Goal: Browse casually: Explore the website without a specific task or goal

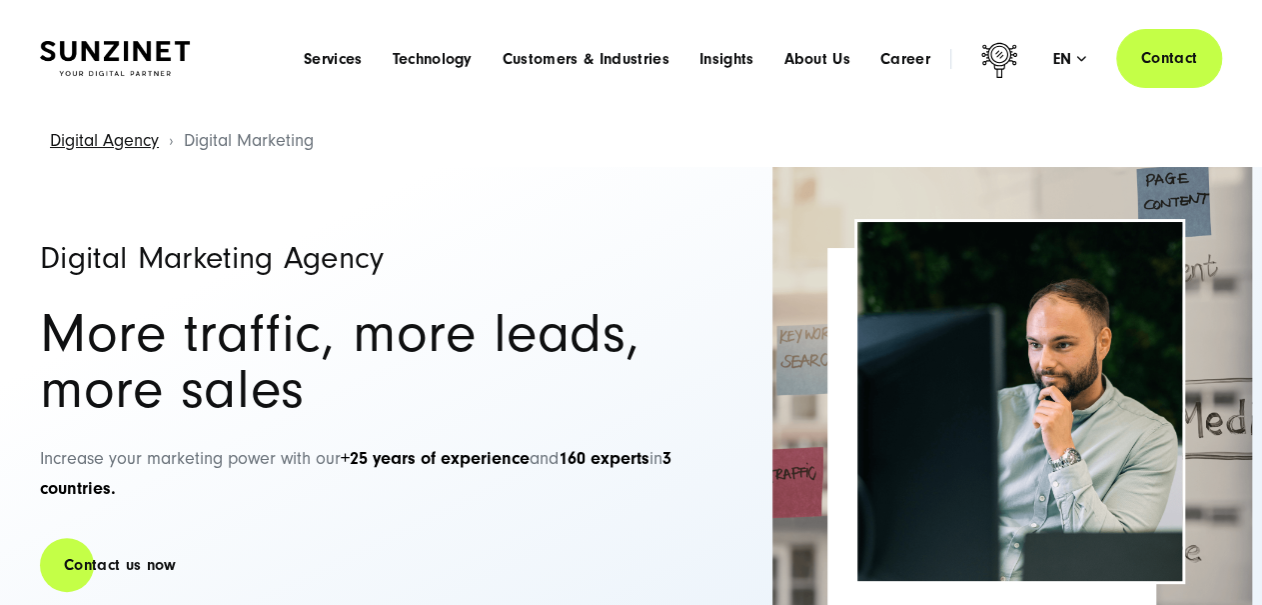
click at [153, 53] on img at bounding box center [115, 58] width 150 height 35
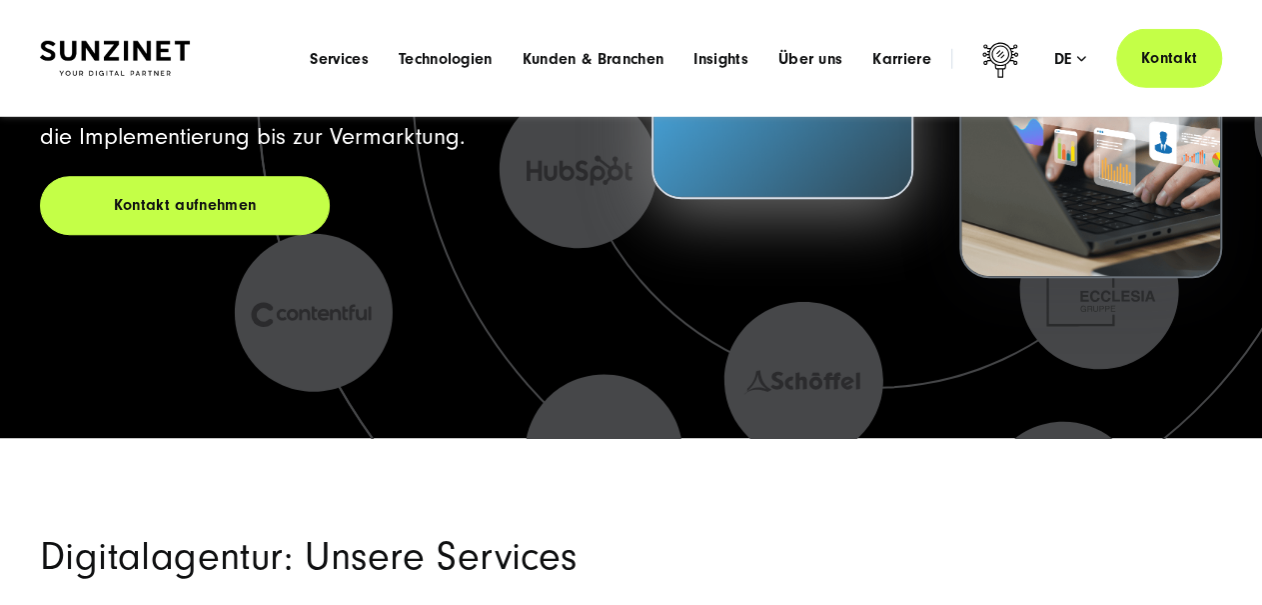
scroll to position [312, 0]
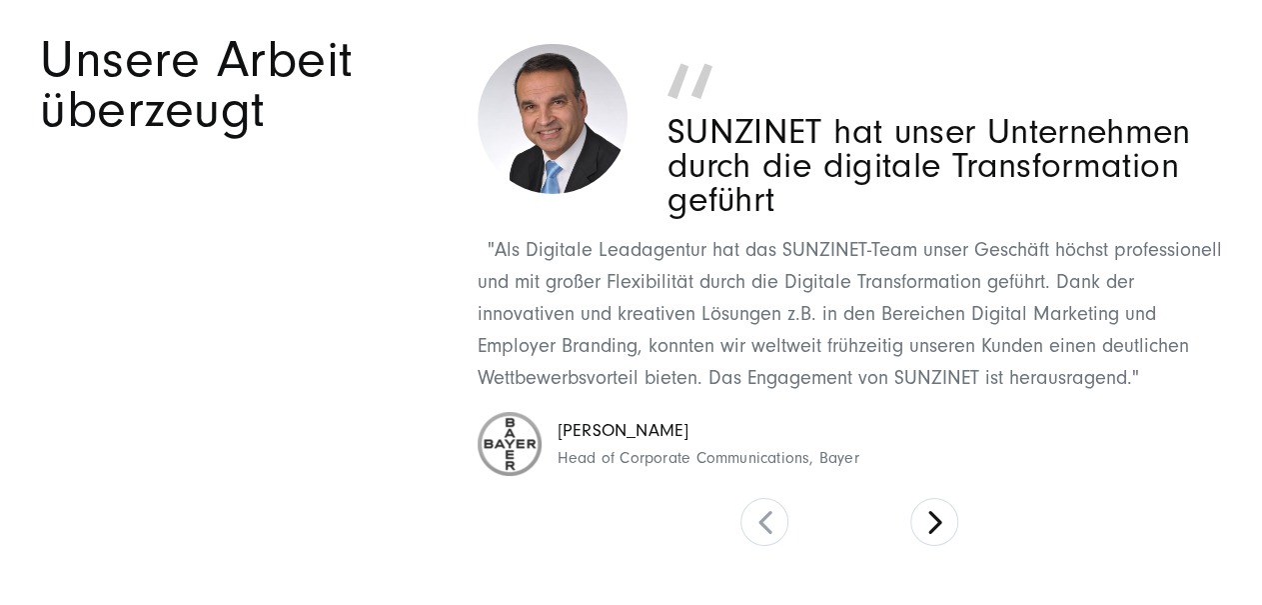
scroll to position [7378, 0]
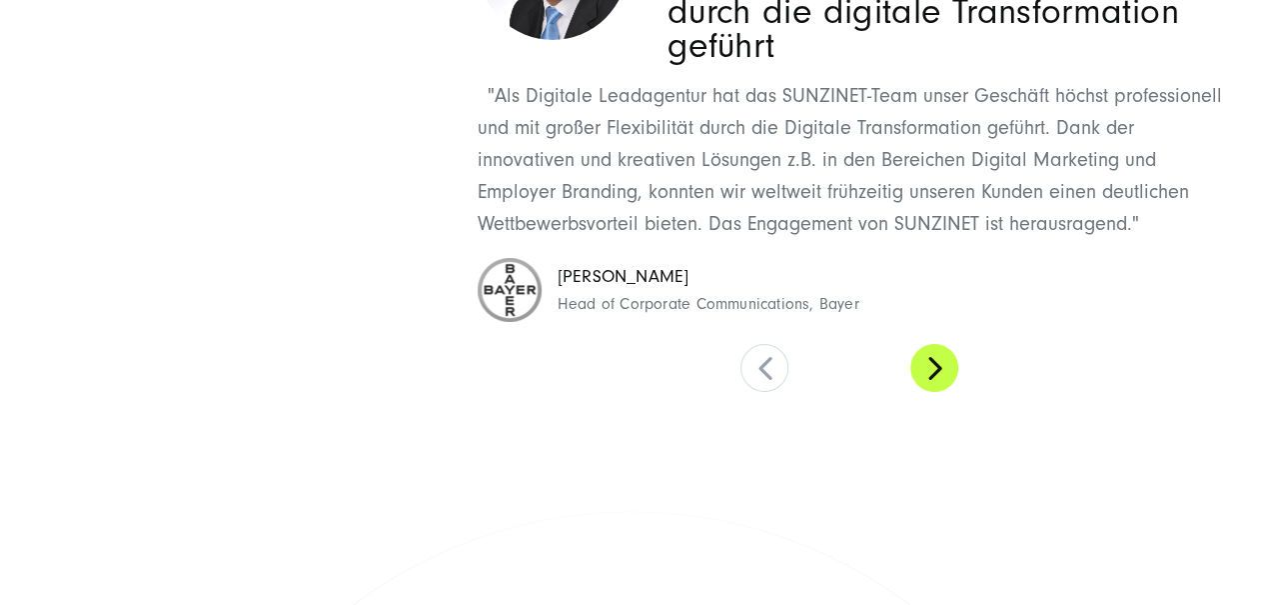
click at [930, 349] on button at bounding box center [934, 368] width 48 height 48
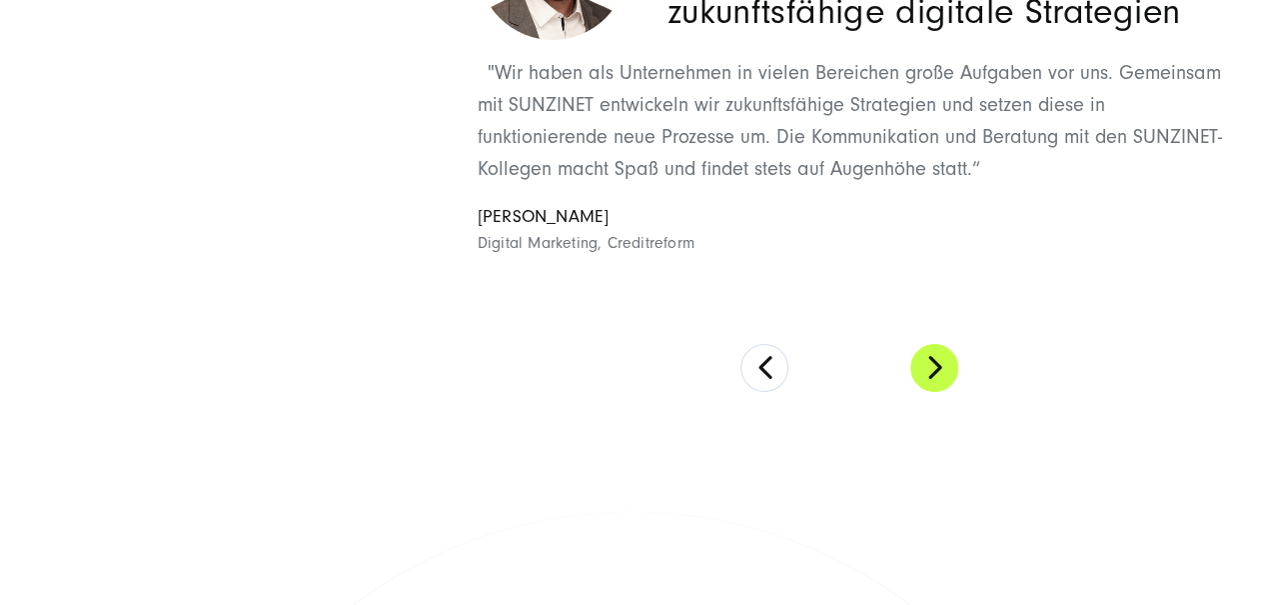
click at [930, 349] on button at bounding box center [934, 368] width 48 height 48
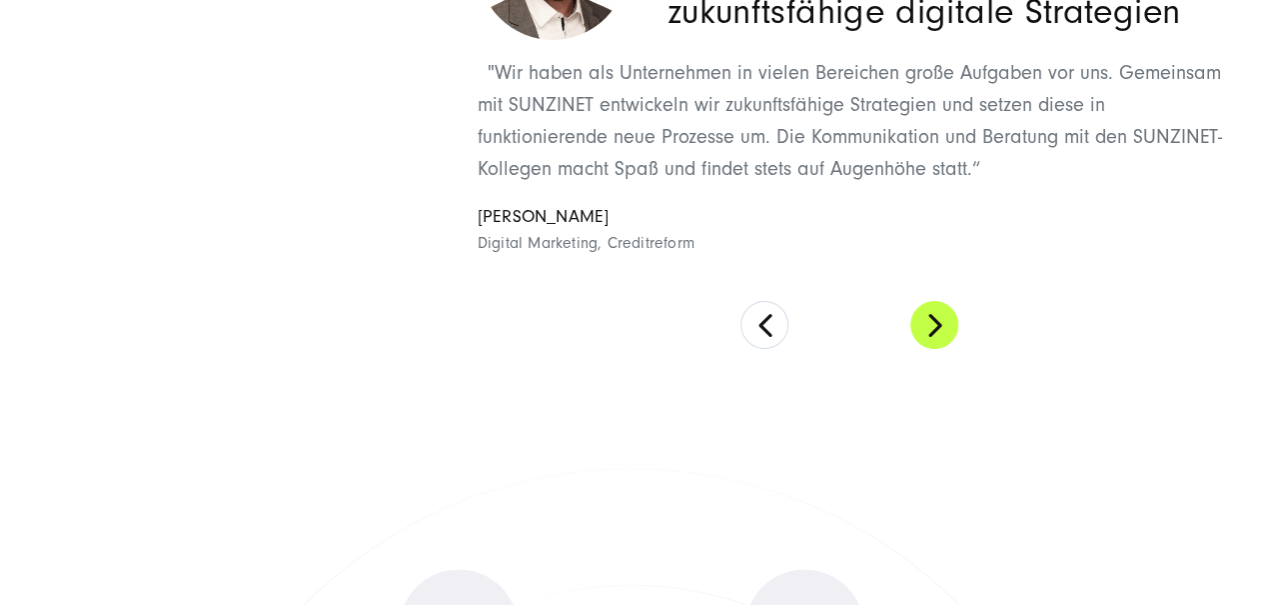
click at [930, 349] on section "Unsere Arbeit überzeugt SUNZINET hat unser Unternehmen durch die digitale Trans…" at bounding box center [631, 115] width 1262 height 607
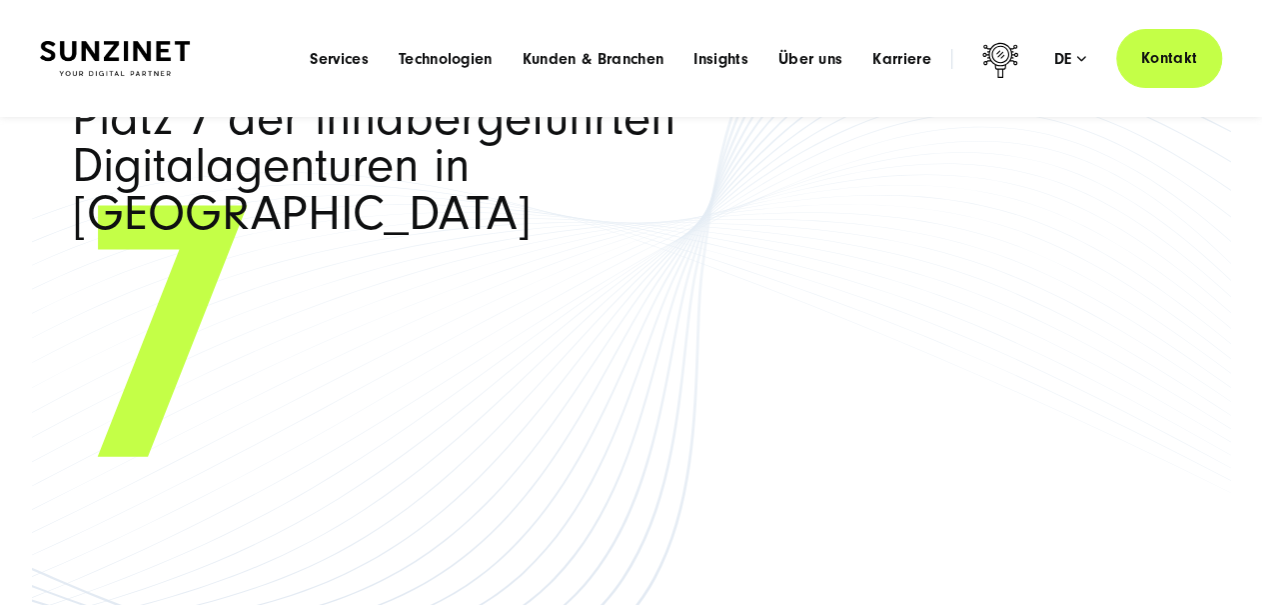
drag, startPoint x: 672, startPoint y: 261, endPoint x: 783, endPoint y: 373, distance: 157.6
click at [776, 376] on span "7" at bounding box center [631, 336] width 1119 height 253
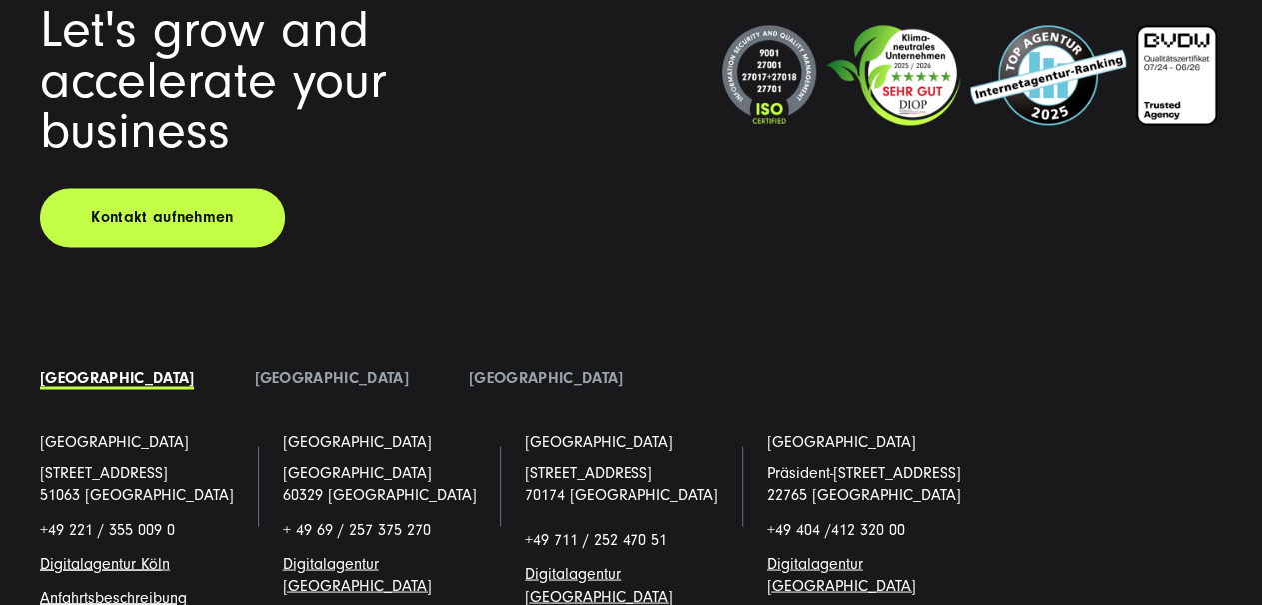
scroll to position [13261, 0]
